Goal: Transaction & Acquisition: Purchase product/service

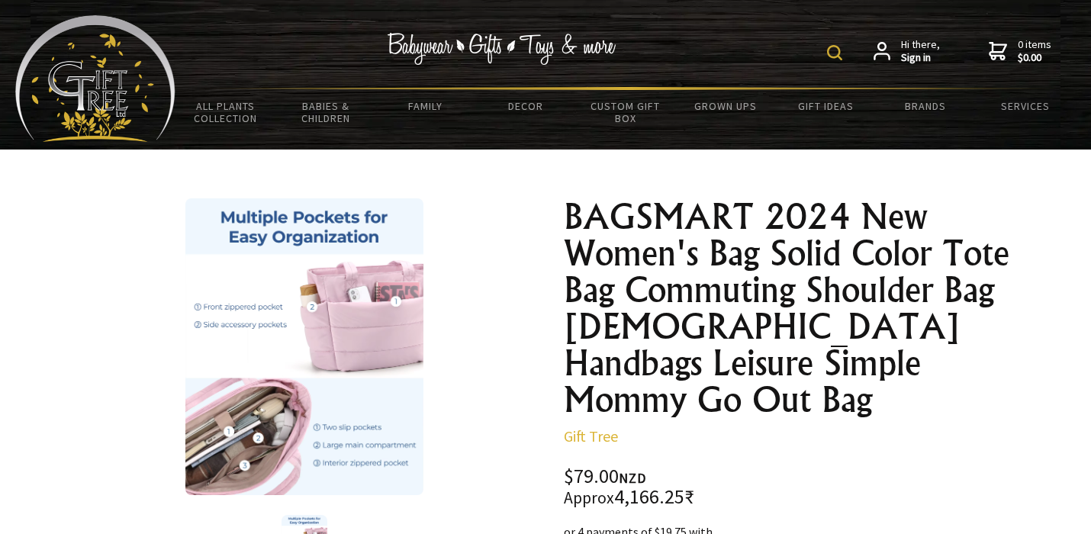
click at [835, 51] on img at bounding box center [834, 52] width 15 height 15
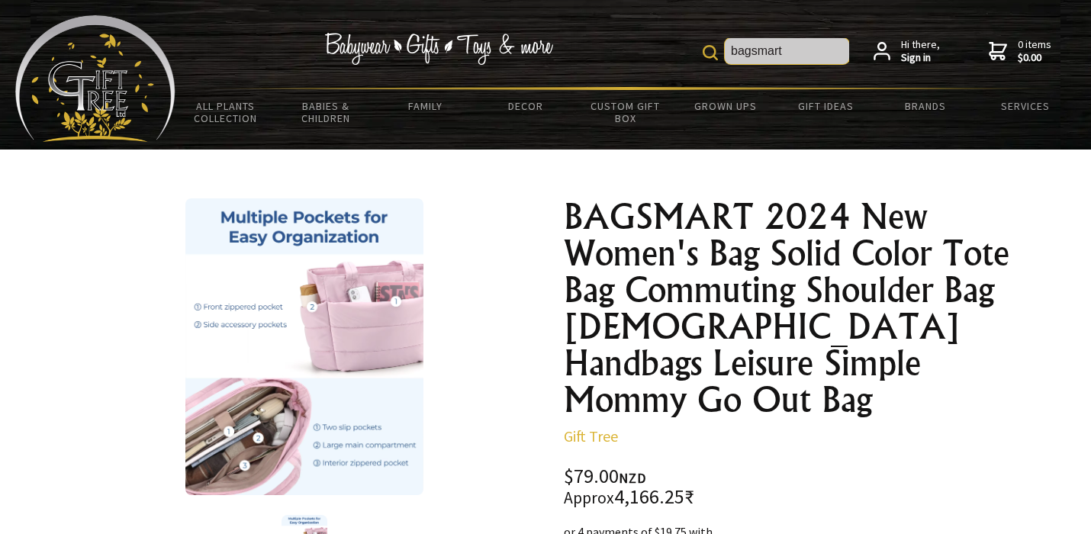
type input "bagsmart"
click at [715, 53] on img at bounding box center [710, 52] width 15 height 15
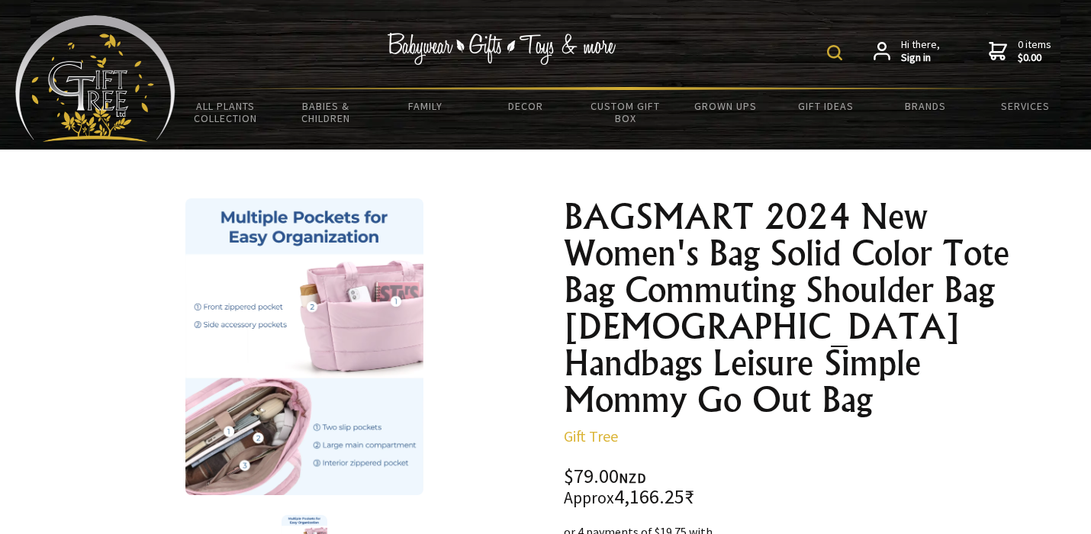
click at [835, 56] on img at bounding box center [834, 52] width 15 height 15
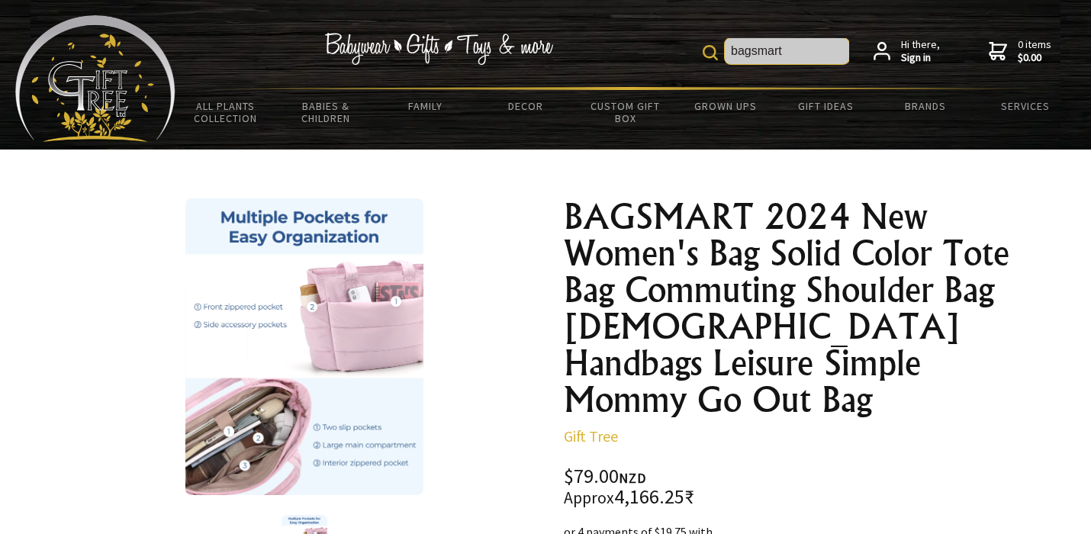
click at [820, 53] on input "bagsmart" at bounding box center [787, 51] width 124 height 26
